Goal: Task Accomplishment & Management: Use online tool/utility

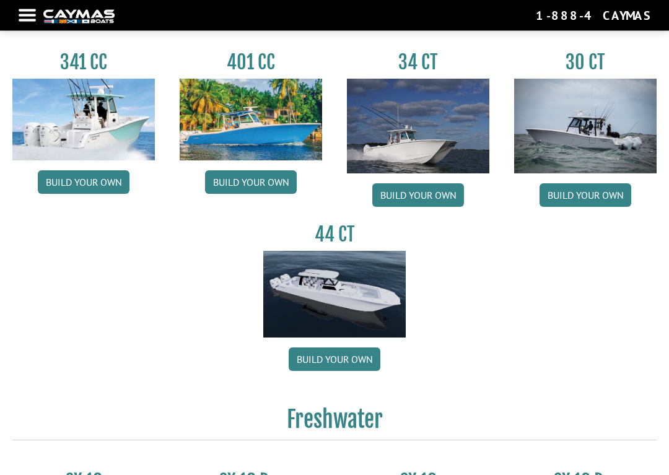
scroll to position [549, 0]
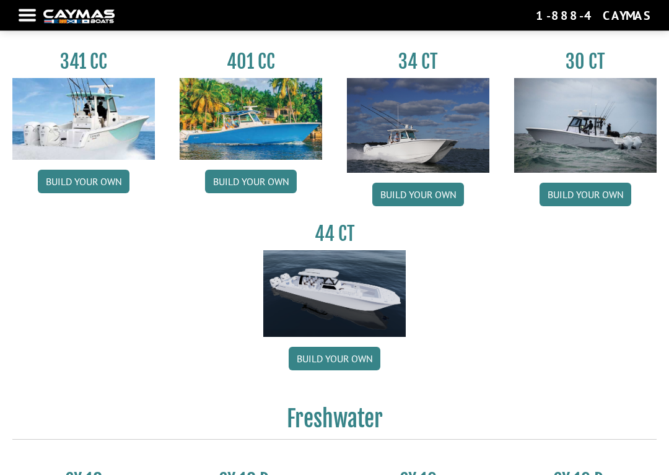
click at [624, 158] on img at bounding box center [585, 126] width 142 height 95
click at [607, 204] on link "Build your own" at bounding box center [585, 195] width 92 height 24
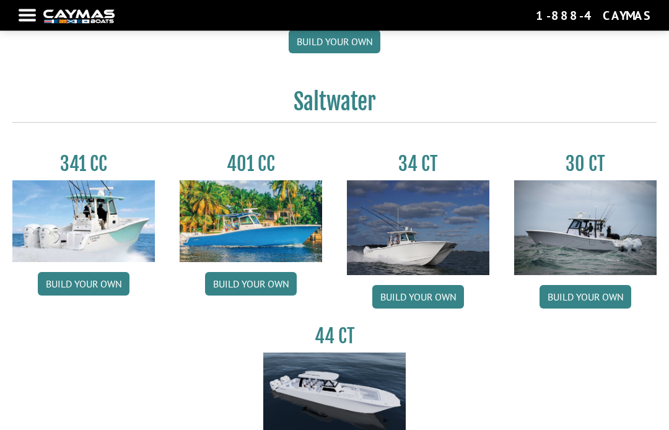
scroll to position [448, 0]
click at [606, 308] on link "Build your own" at bounding box center [585, 297] width 92 height 24
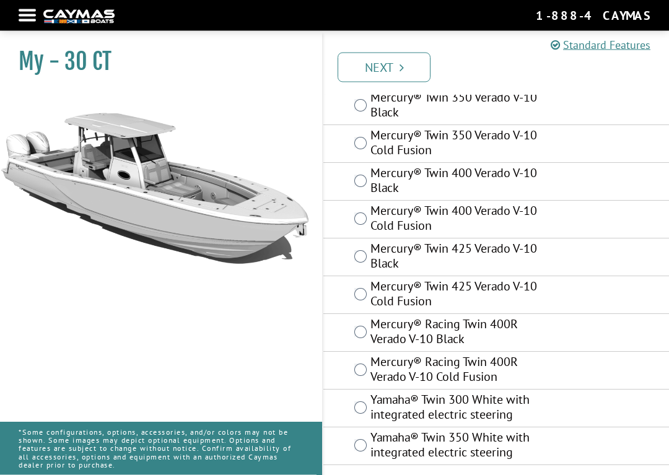
scroll to position [129, 0]
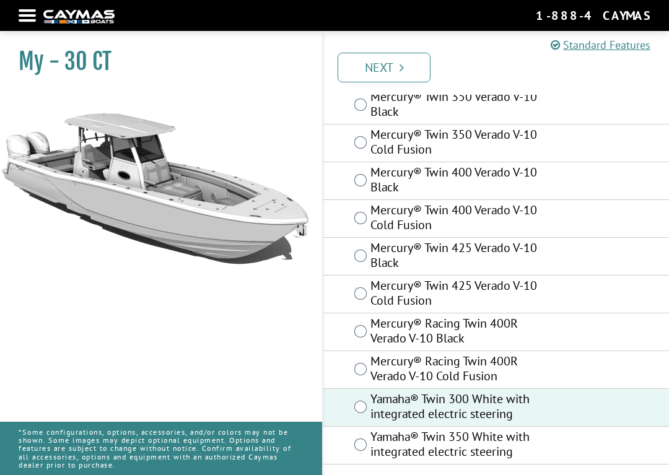
click at [404, 62] on link "Next" at bounding box center [383, 68] width 93 height 30
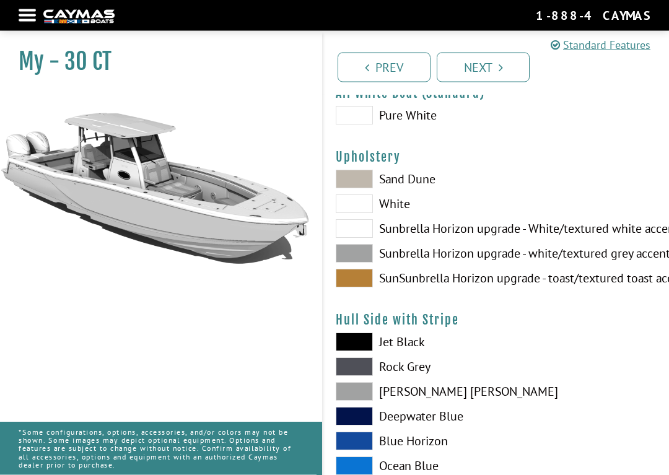
scroll to position [0, 0]
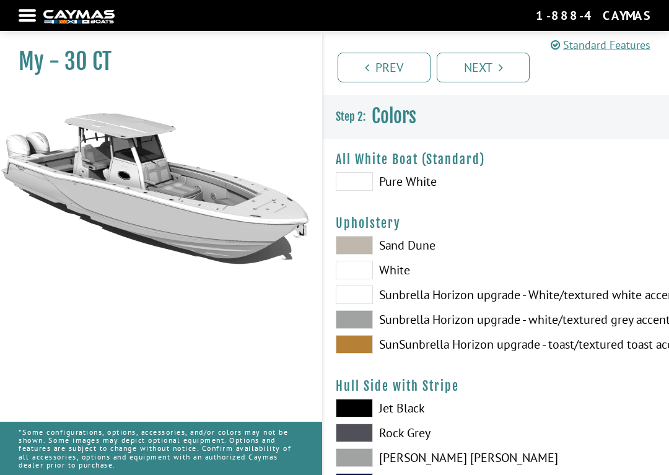
click at [370, 323] on span at bounding box center [354, 319] width 37 height 19
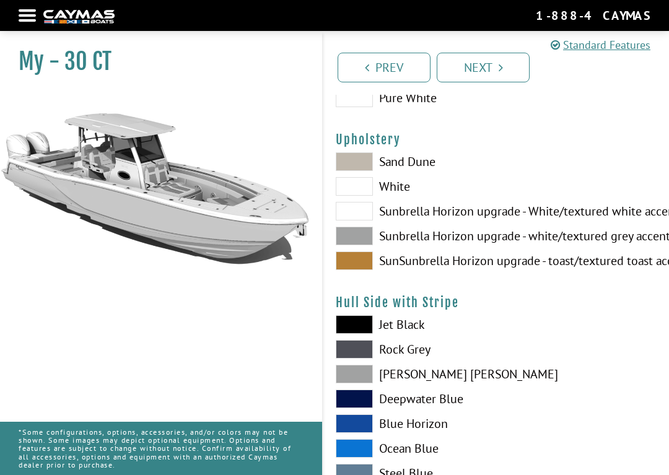
scroll to position [98, 0]
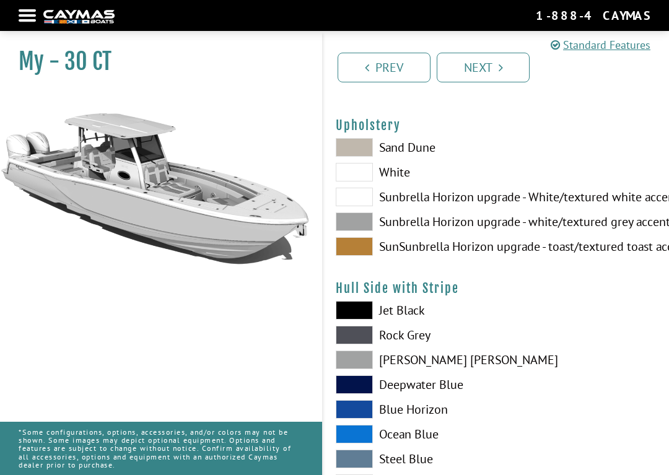
click at [367, 367] on span at bounding box center [354, 359] width 37 height 19
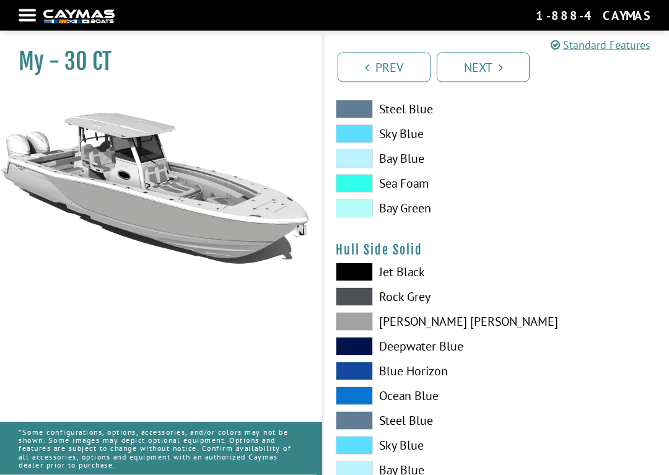
scroll to position [448, 0]
click at [365, 327] on span at bounding box center [354, 321] width 37 height 19
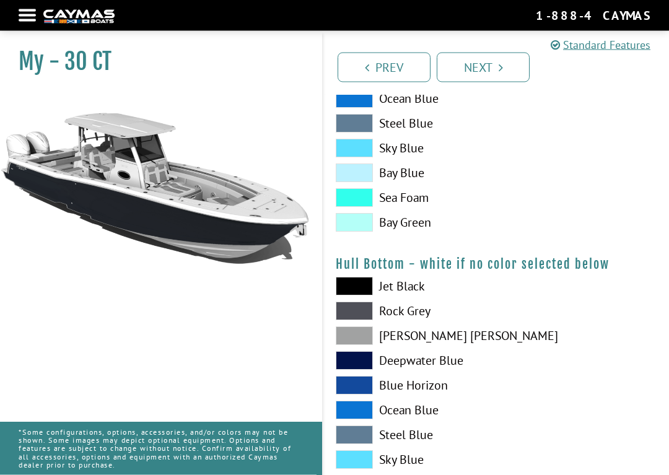
scroll to position [745, 0]
click at [362, 345] on span at bounding box center [354, 335] width 37 height 19
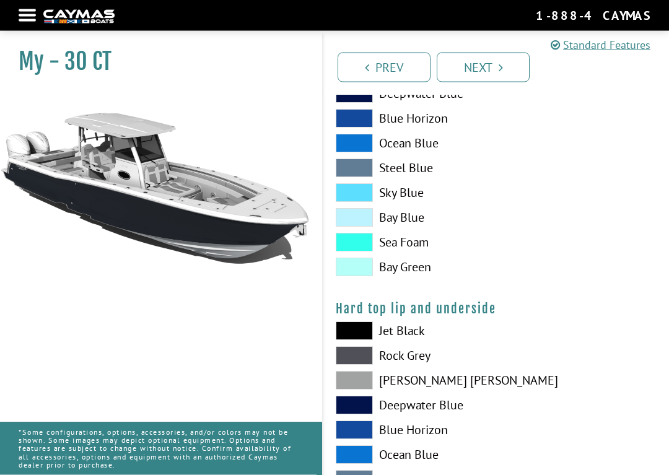
click at [365, 365] on span at bounding box center [354, 356] width 37 height 19
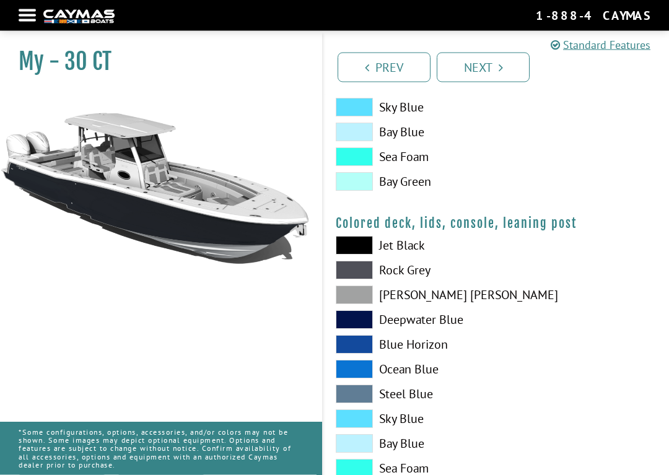
click at [371, 305] on span at bounding box center [354, 295] width 37 height 19
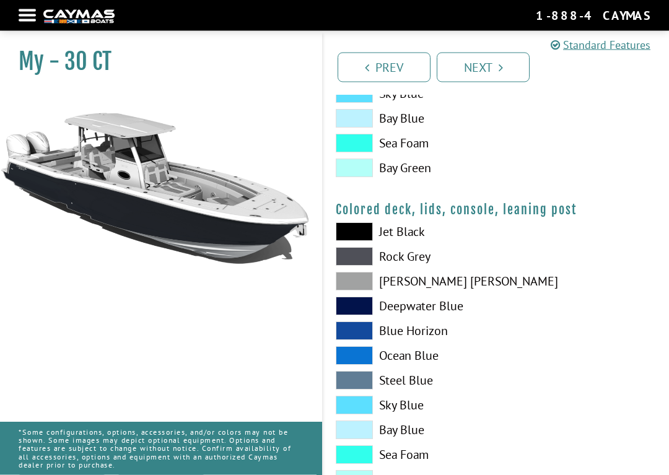
scroll to position [1477, 0]
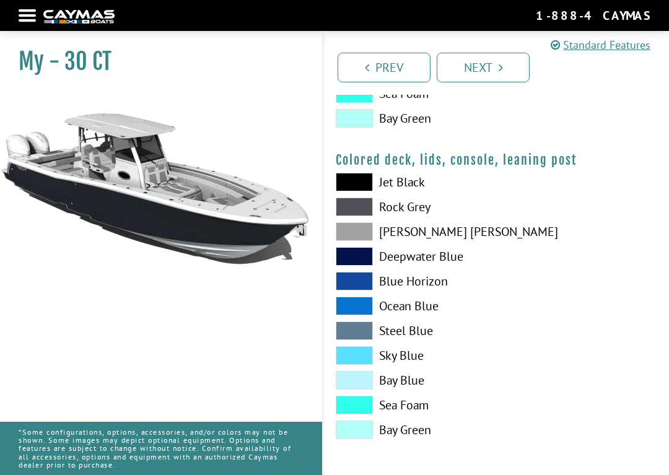
click at [504, 62] on link "Next" at bounding box center [483, 68] width 93 height 30
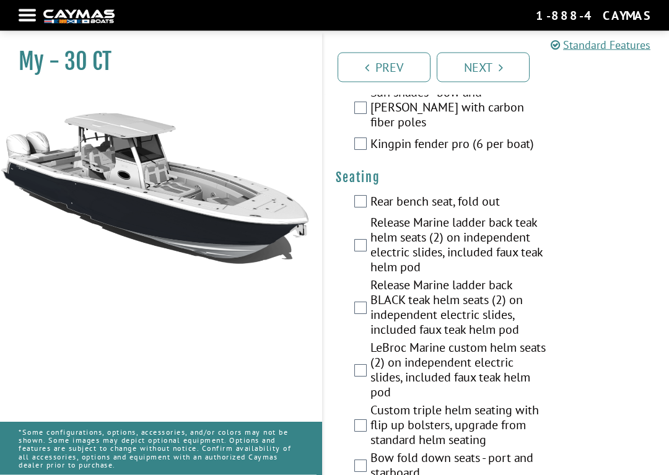
scroll to position [1562, 0]
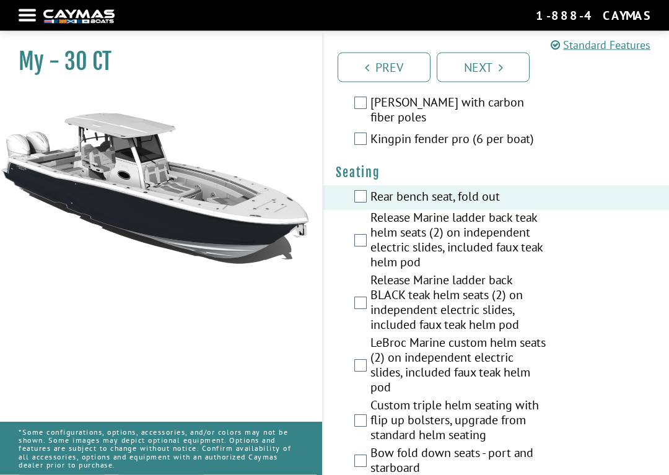
click at [507, 65] on link "Next" at bounding box center [483, 68] width 93 height 30
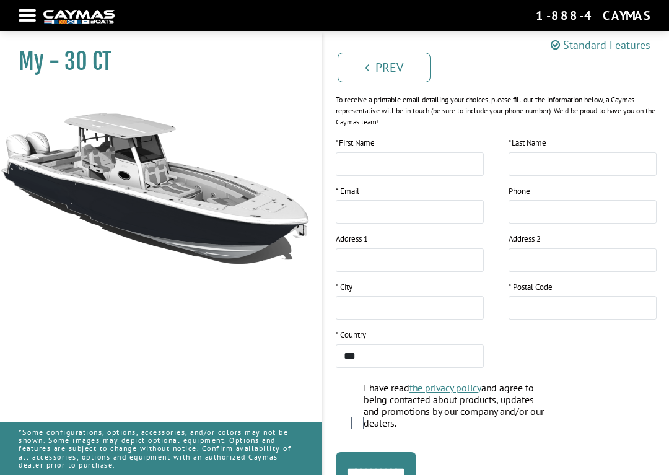
scroll to position [0, 0]
